Goal: Task Accomplishment & Management: Complete application form

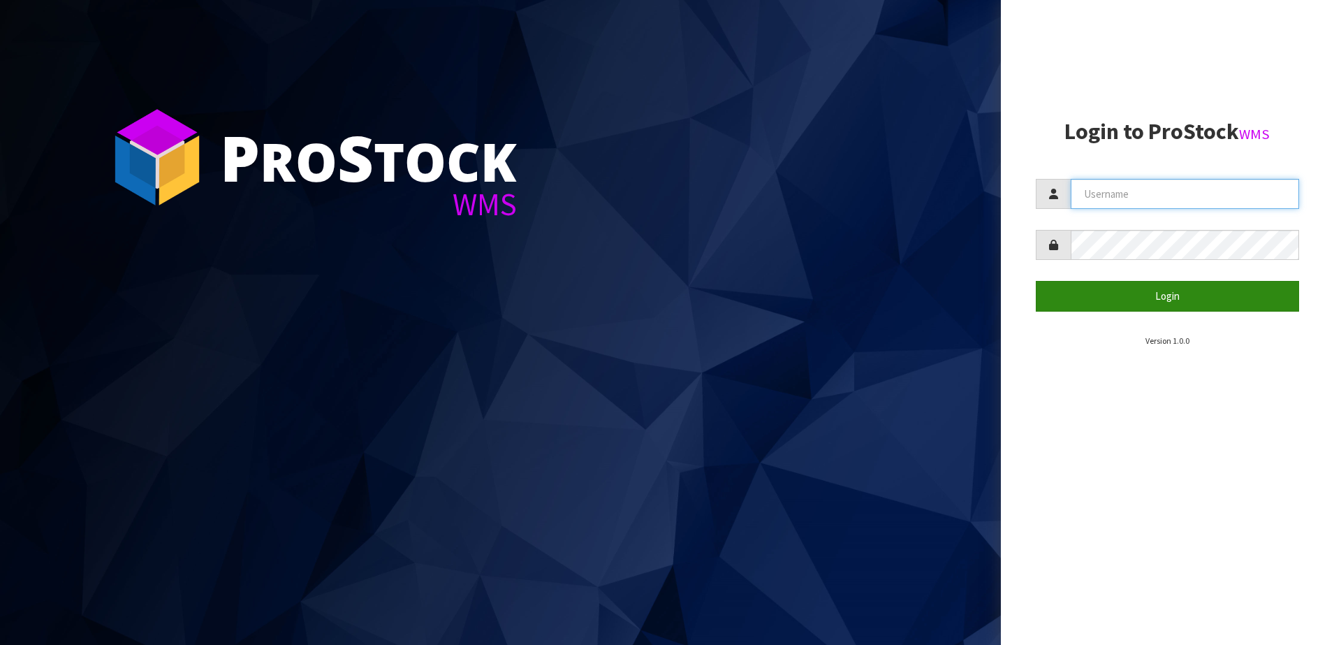
type input "SHEPHERD"
click at [1135, 289] on button "Login" at bounding box center [1168, 296] width 264 height 30
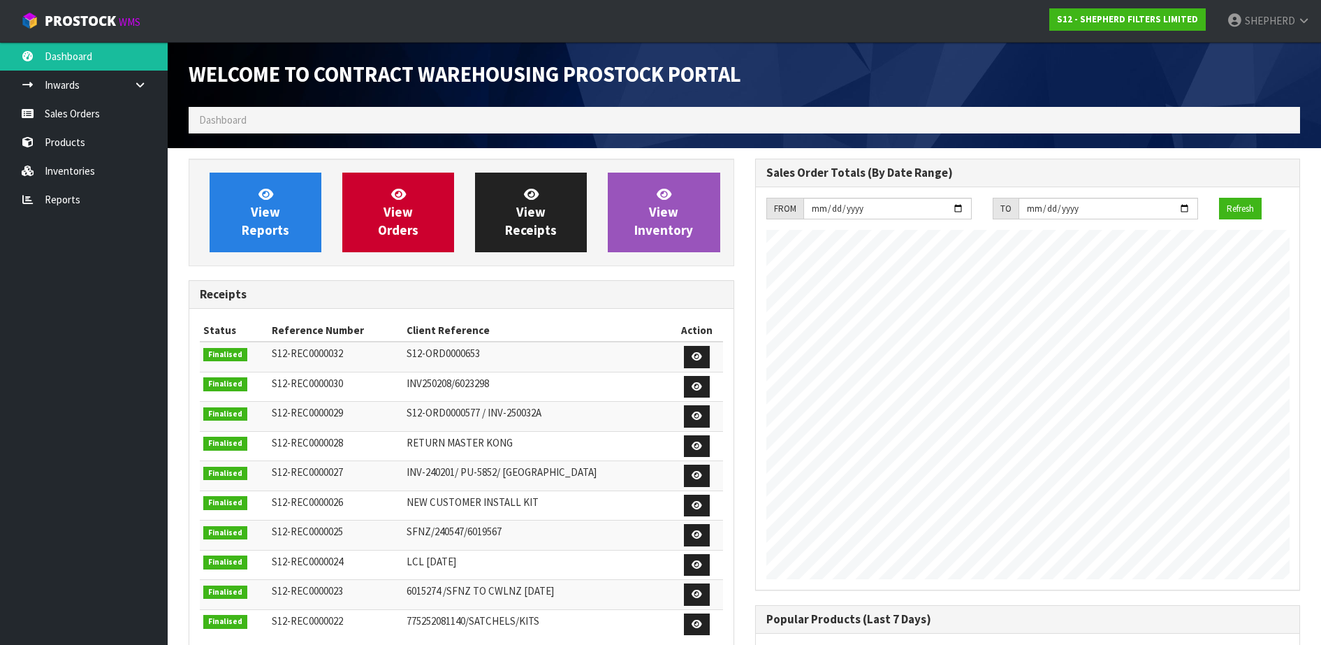
scroll to position [594, 566]
click at [78, 112] on link "Sales Orders" at bounding box center [84, 113] width 168 height 29
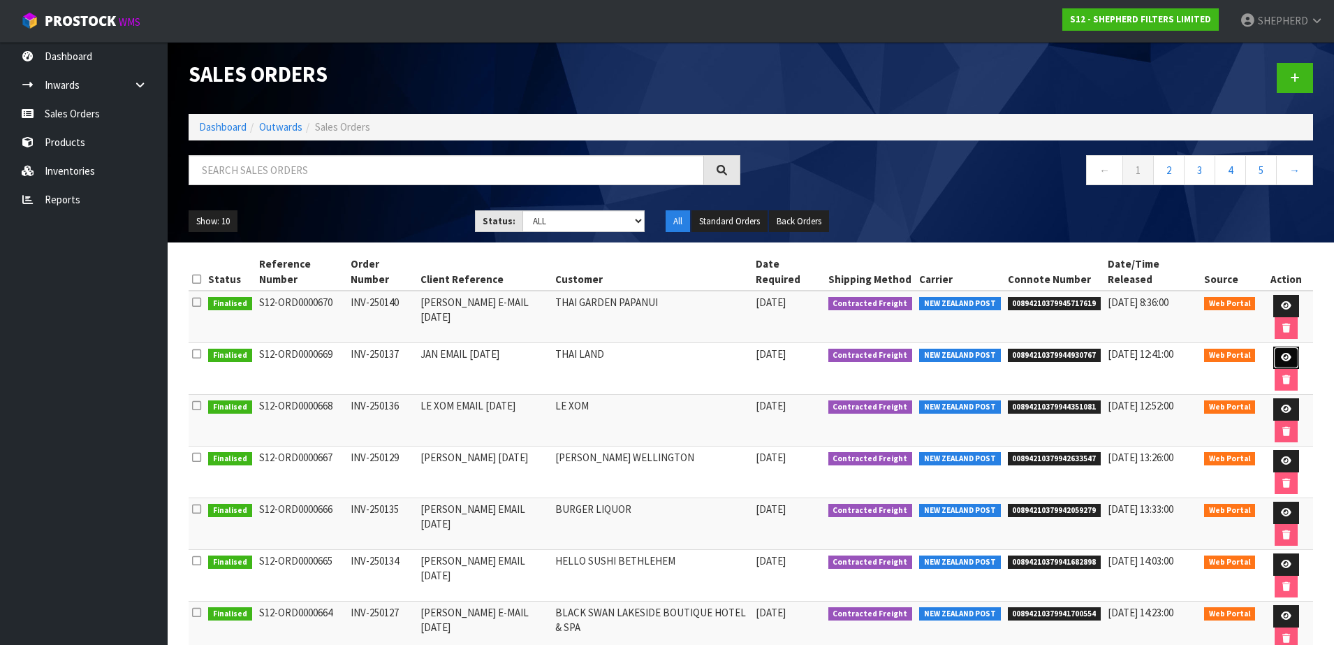
click at [1281, 353] on icon at bounding box center [1286, 357] width 10 height 9
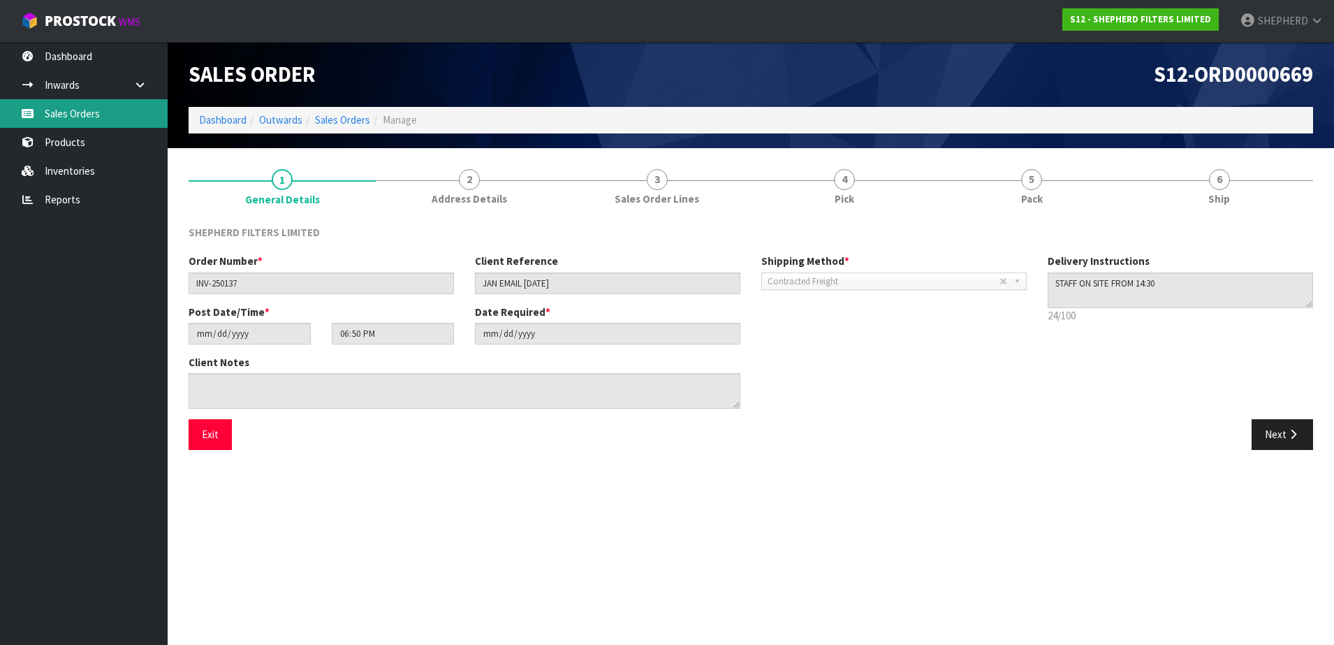
click at [78, 115] on link "Sales Orders" at bounding box center [84, 113] width 168 height 29
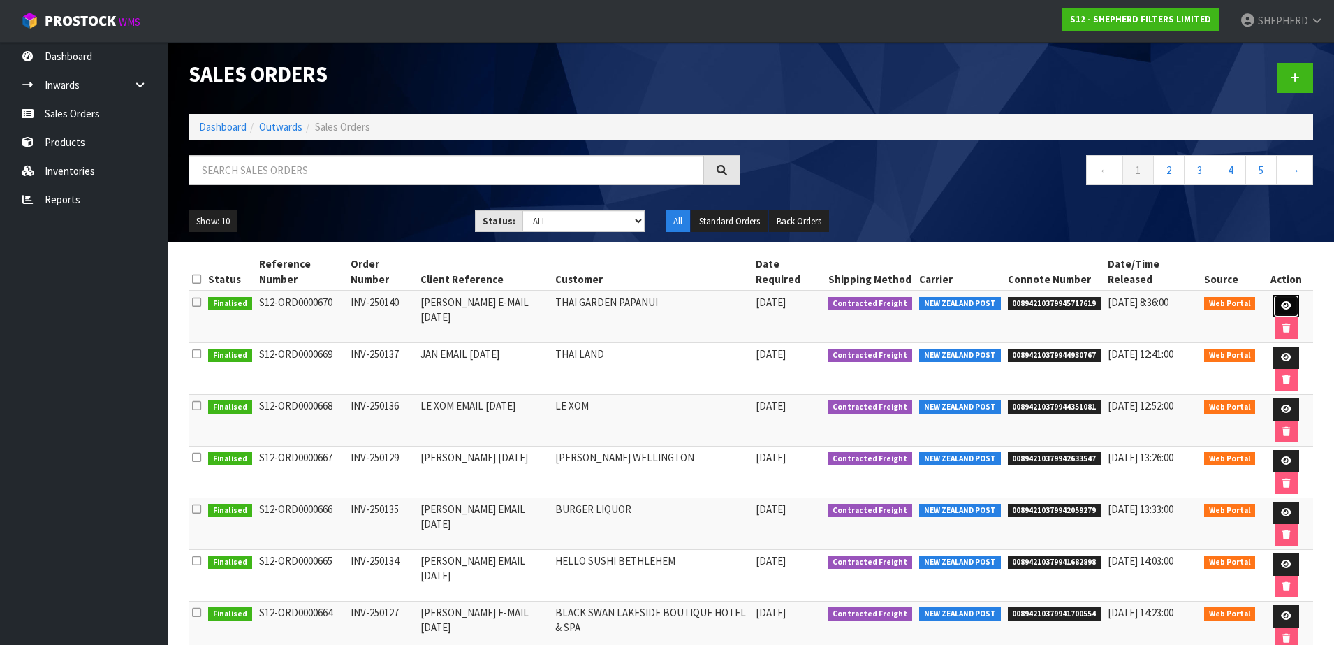
click at [1281, 301] on icon at bounding box center [1286, 305] width 10 height 9
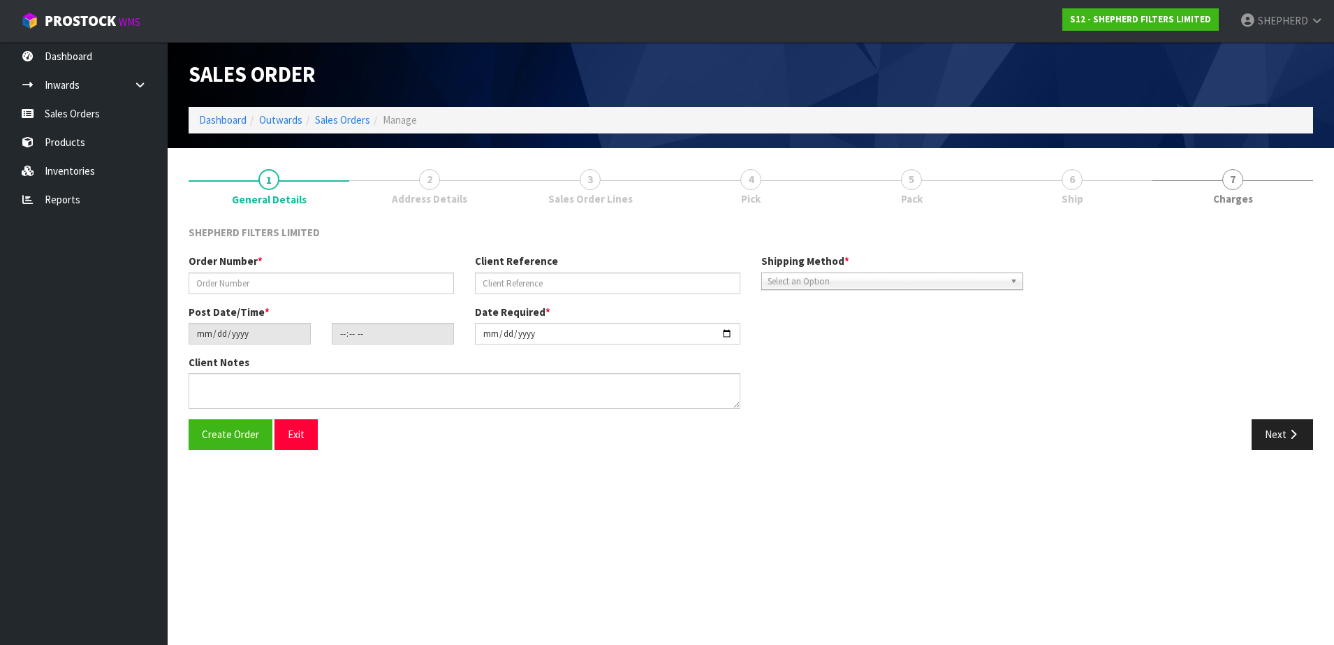
type input "INV-250140"
type input "[PERSON_NAME] E-MAIL [DATE]"
type input "[DATE]"
type input "16:30:00.000"
type input "[DATE]"
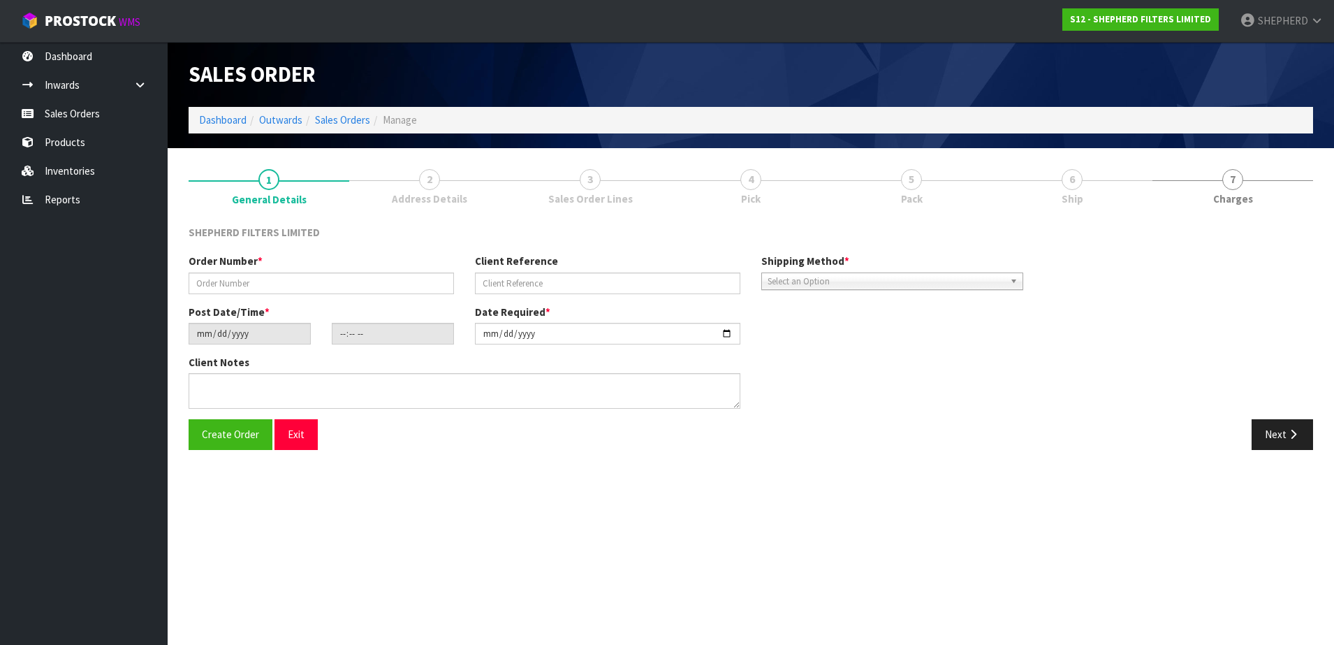
type textarea "DELIVER TO OFFICE: [STREET_ADDRESS]"
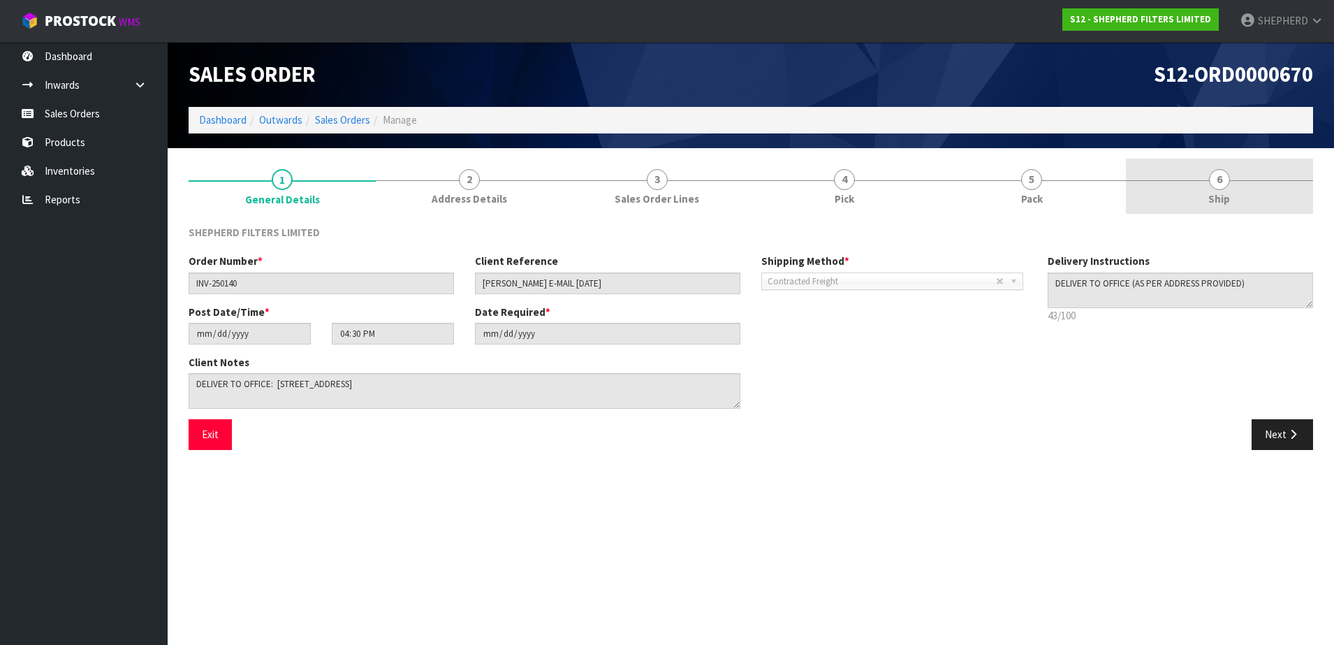
click at [1220, 177] on span "6" at bounding box center [1219, 179] width 21 height 21
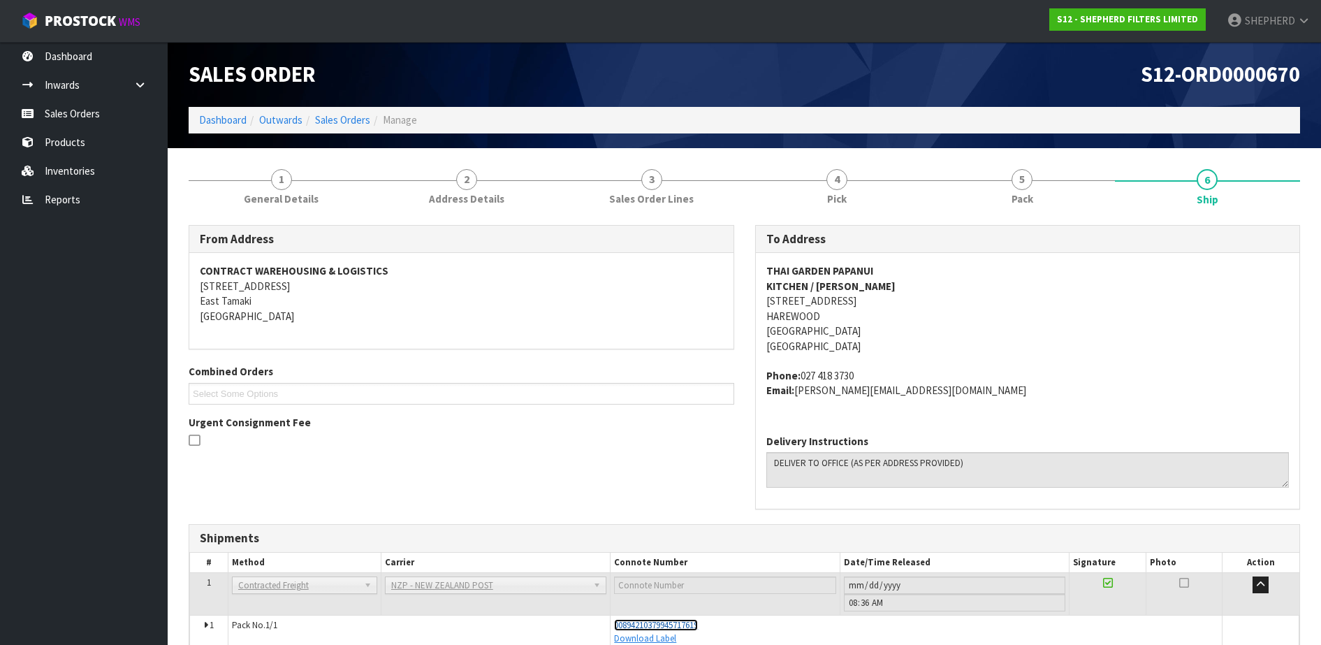
click at [681, 624] on span "00894210379945717619" at bounding box center [656, 625] width 84 height 12
